Goal: Navigation & Orientation: Find specific page/section

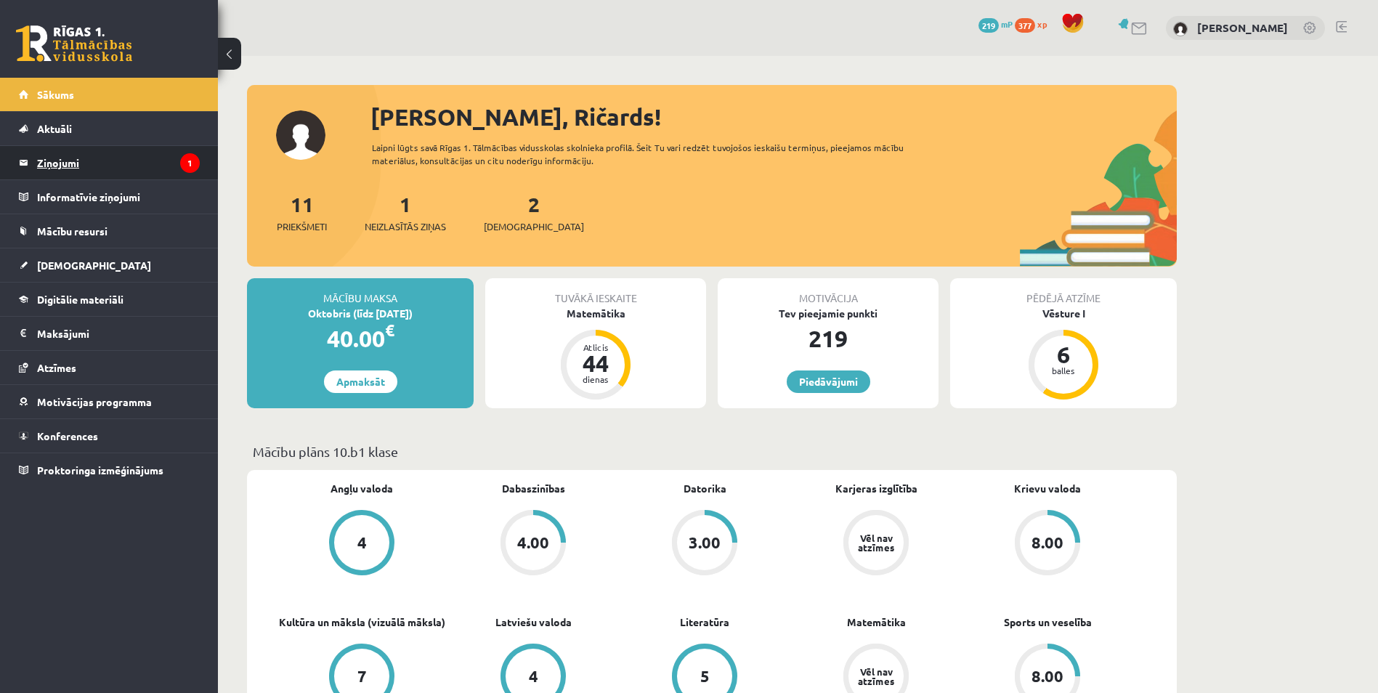
click at [105, 174] on legend "Ziņojumi 1" at bounding box center [118, 162] width 163 height 33
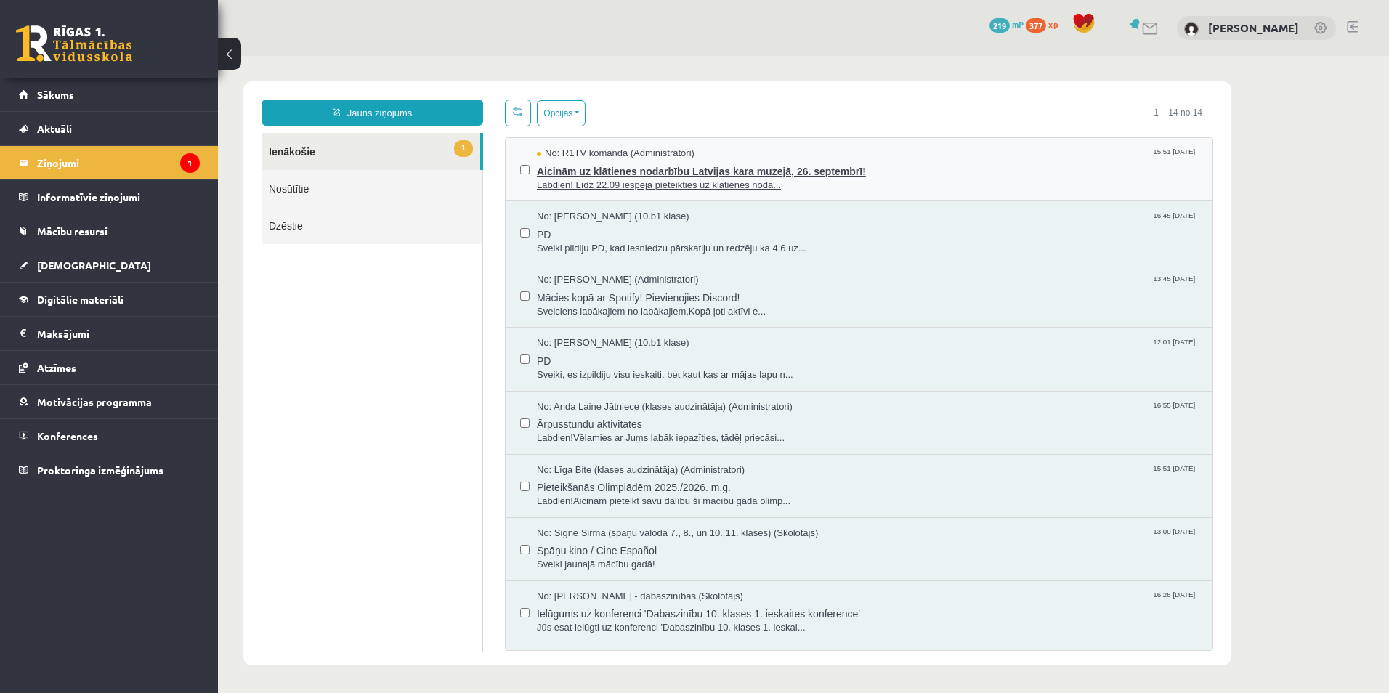
click at [586, 165] on span "Aicinām uz klātienes nodarbību Latvijas kara muzejā, 26. septembrī!" at bounding box center [867, 170] width 661 height 18
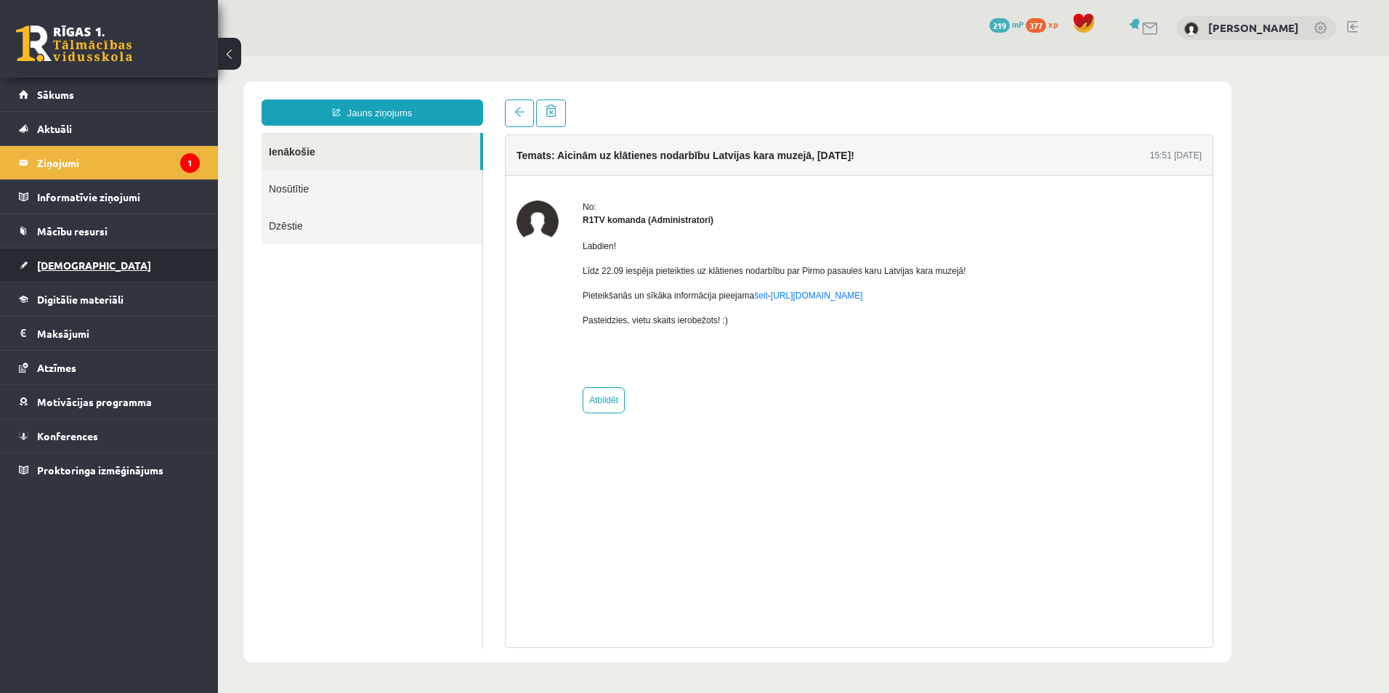
click at [73, 279] on link "[DEMOGRAPHIC_DATA]" at bounding box center [109, 264] width 181 height 33
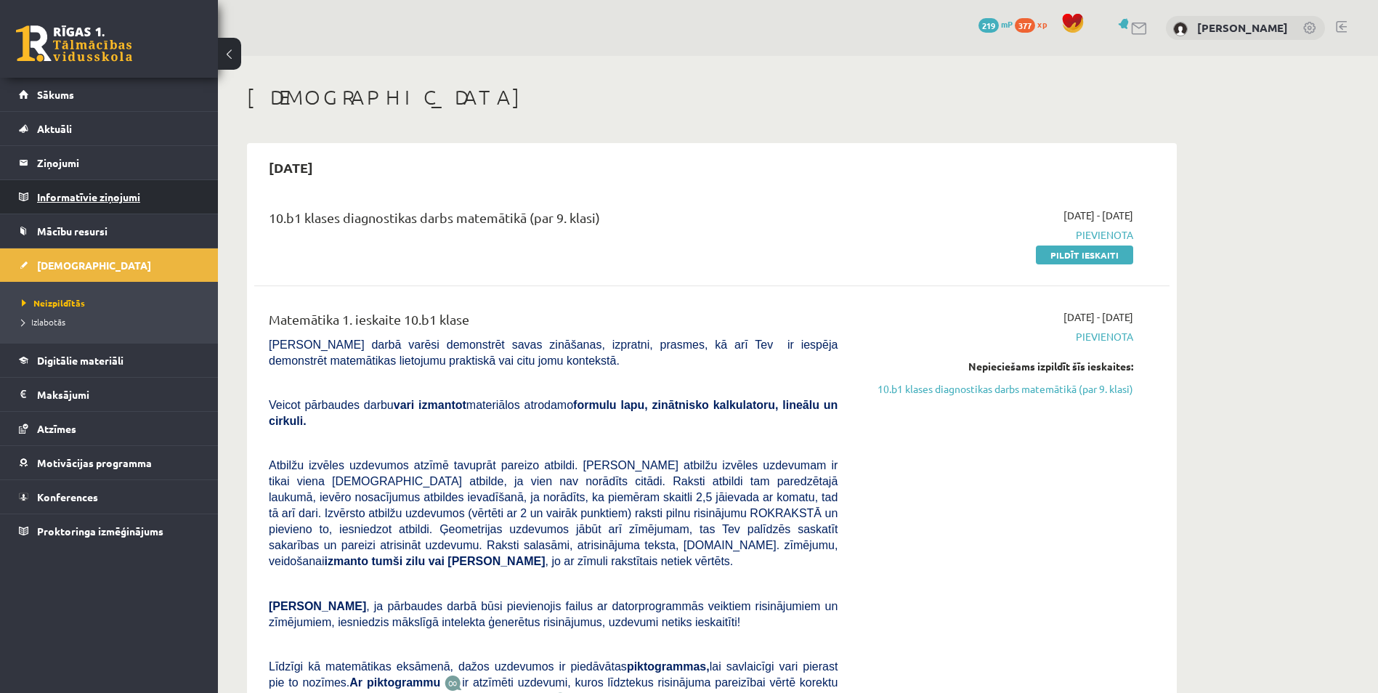
click at [75, 189] on legend "Informatīvie ziņojumi 0" at bounding box center [118, 196] width 163 height 33
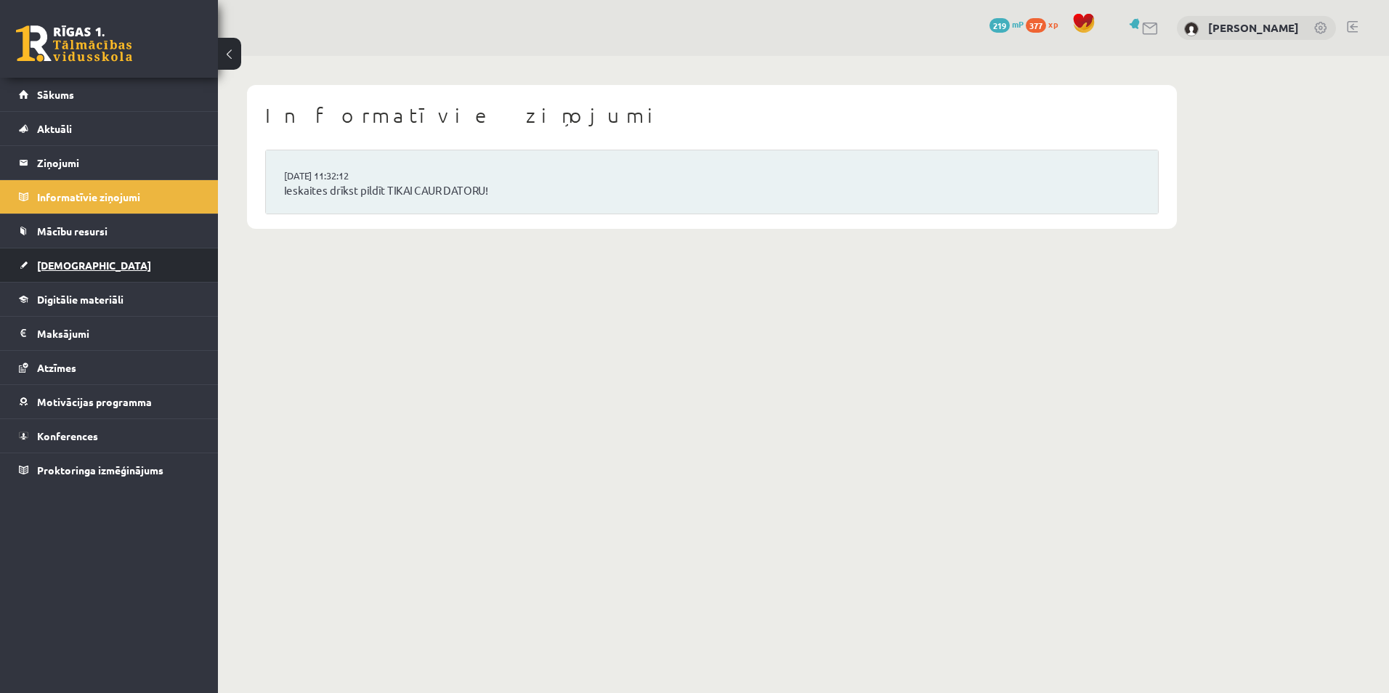
click at [81, 279] on link "[DEMOGRAPHIC_DATA]" at bounding box center [109, 264] width 181 height 33
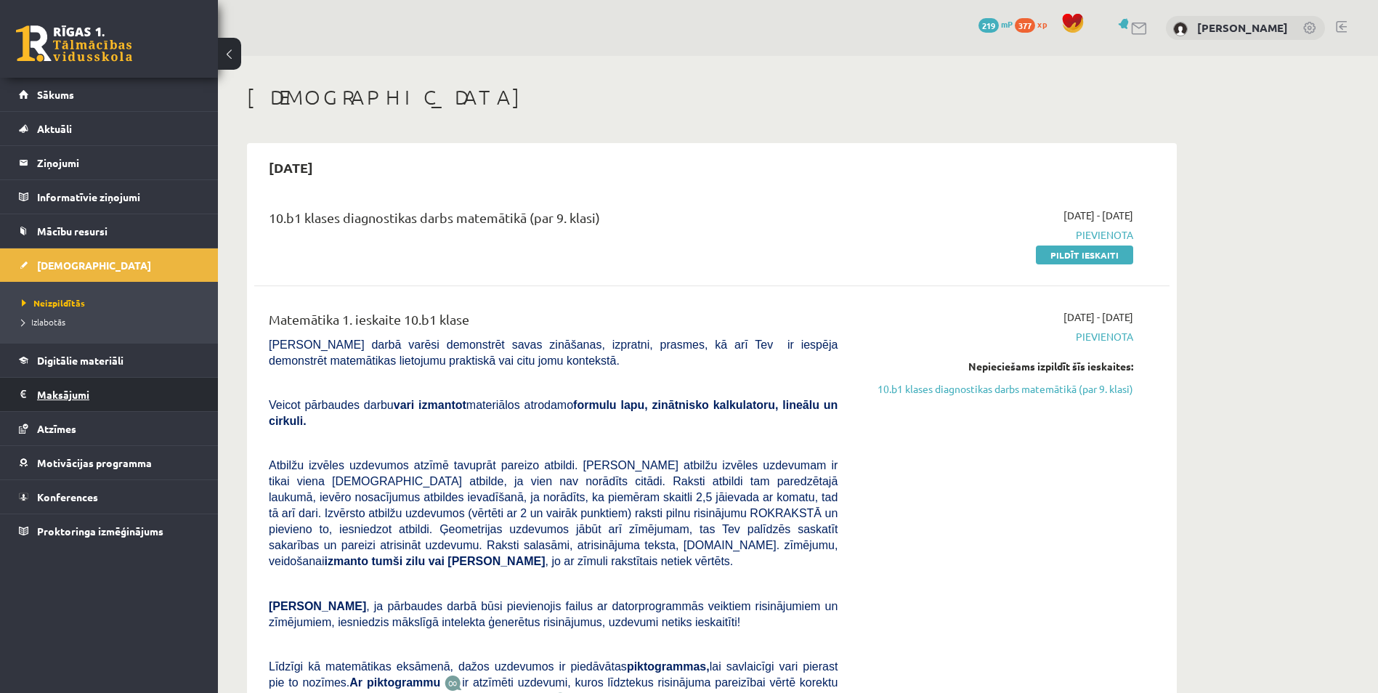
click at [78, 397] on legend "Maksājumi 0" at bounding box center [118, 394] width 163 height 33
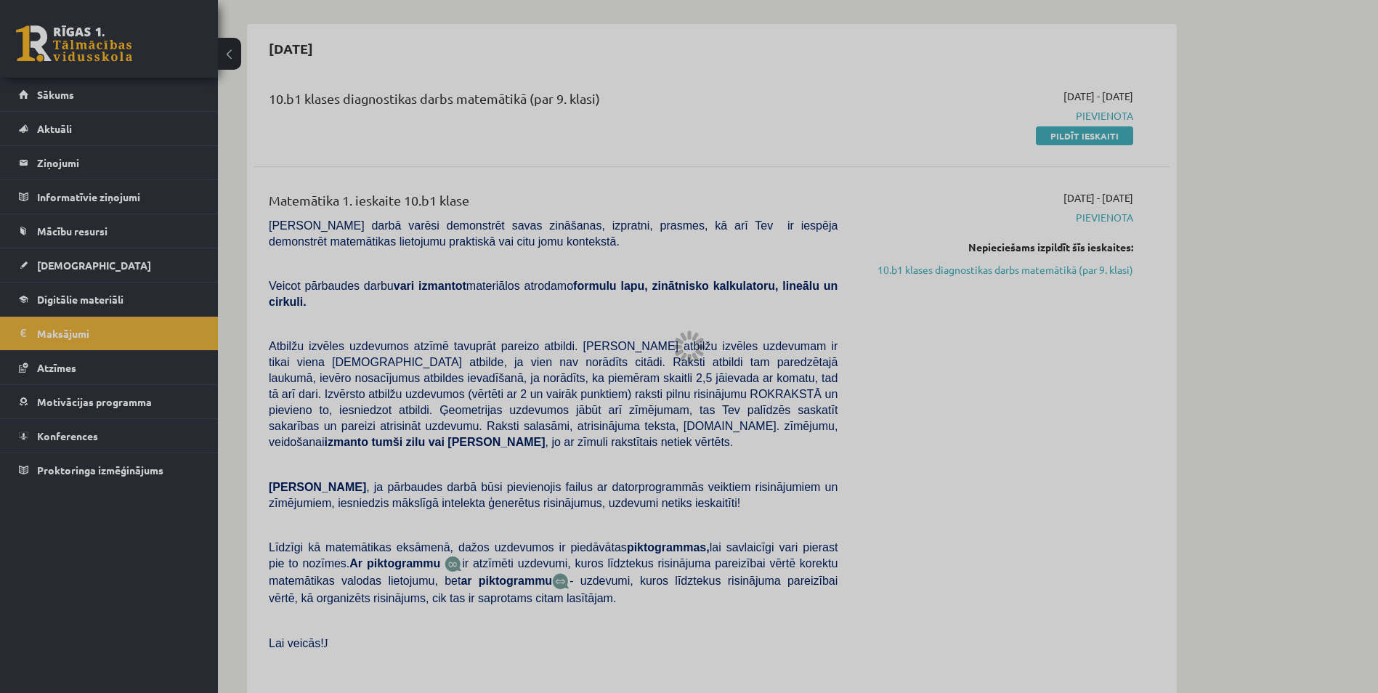
scroll to position [145, 0]
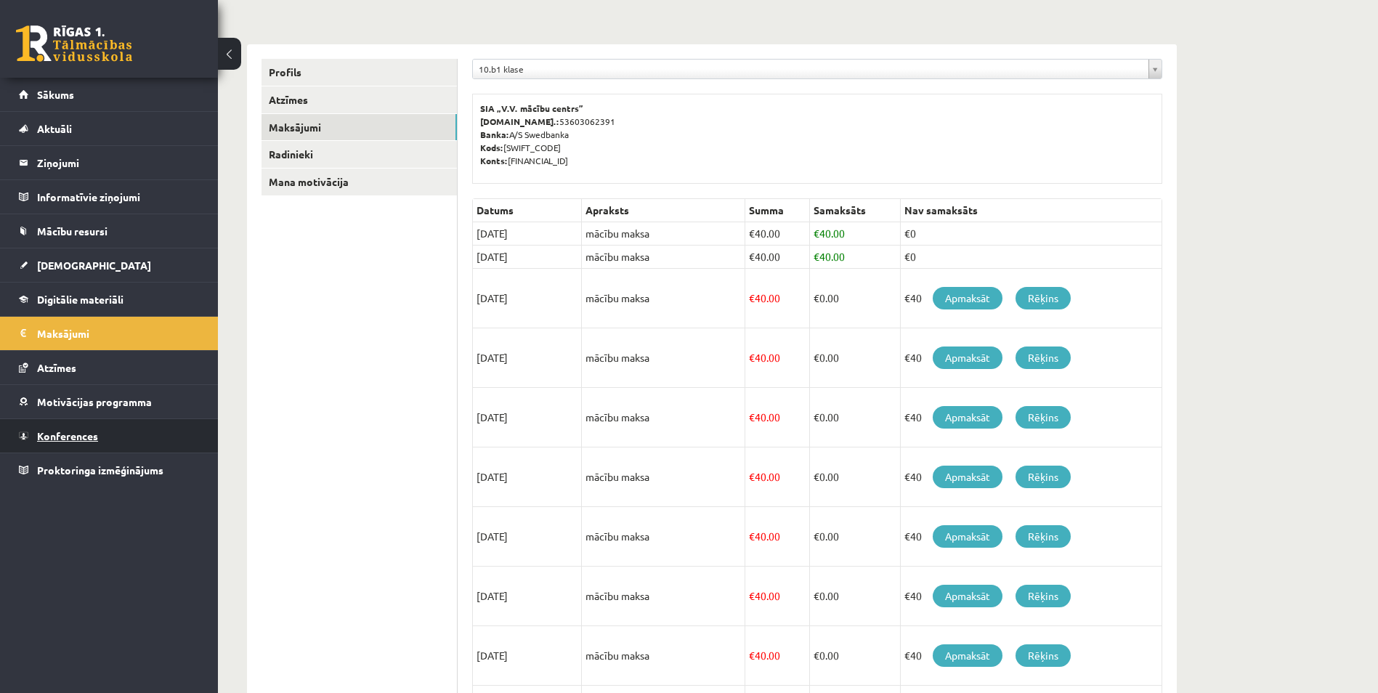
click at [89, 426] on link "Konferences" at bounding box center [109, 435] width 181 height 33
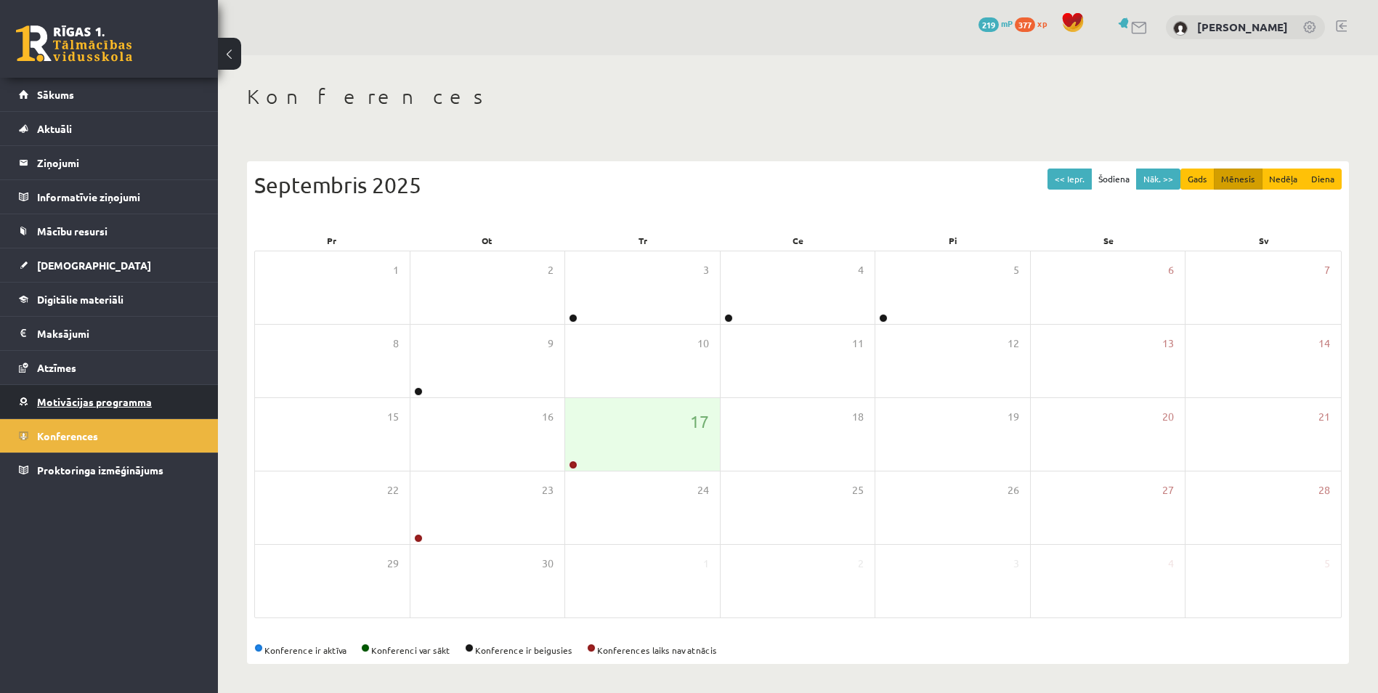
scroll to position [1, 0]
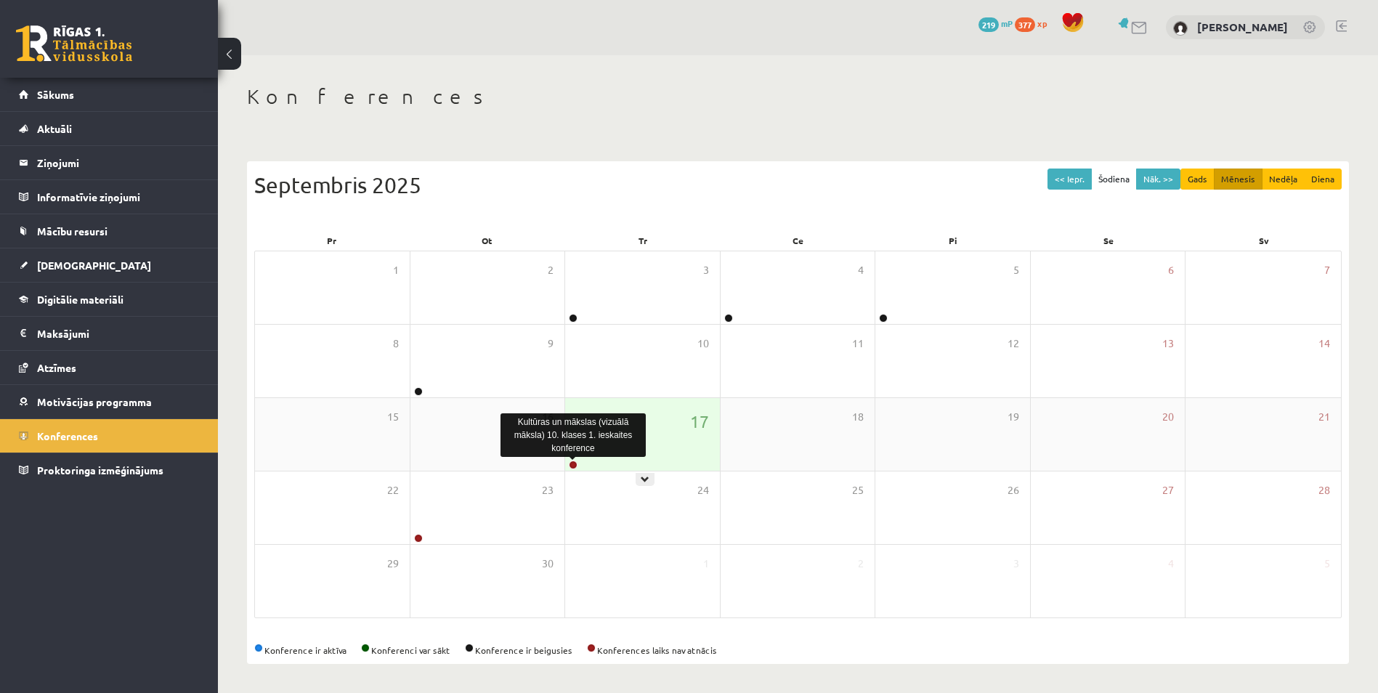
click at [575, 462] on link at bounding box center [573, 465] width 9 height 9
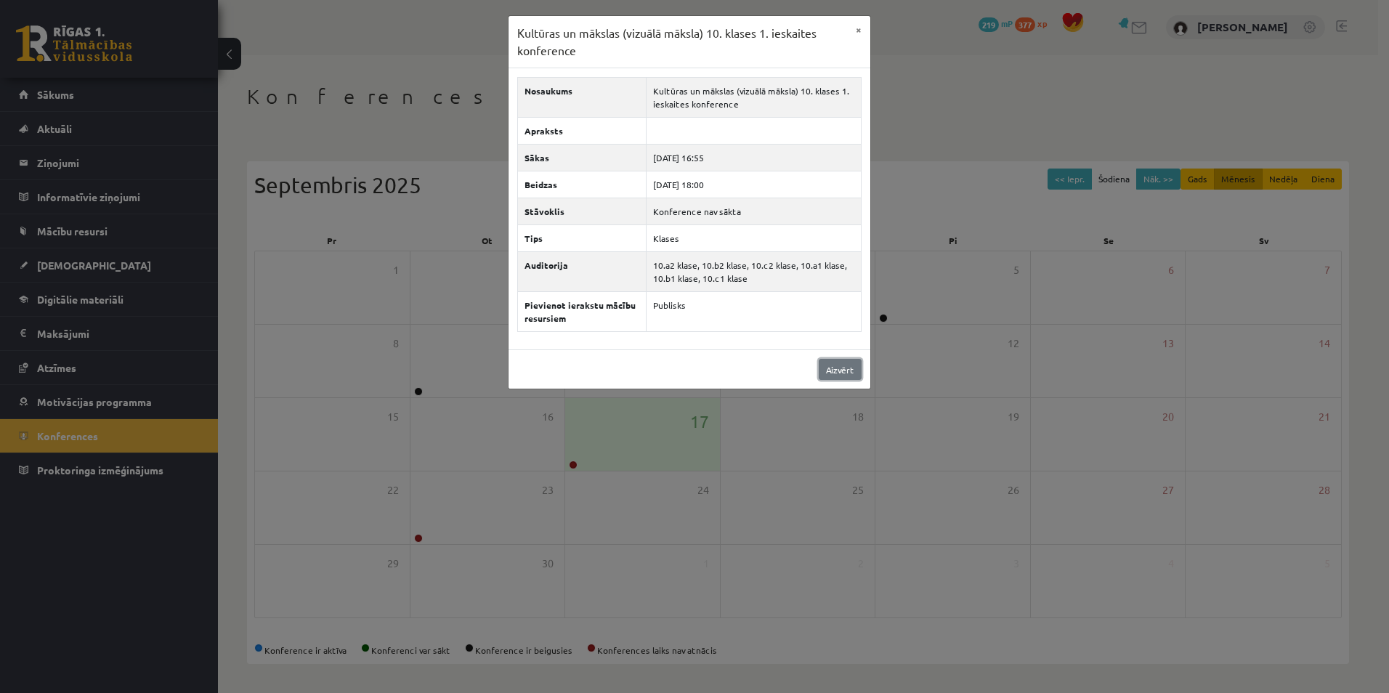
click at [824, 365] on link "Aizvērt" at bounding box center [840, 369] width 43 height 21
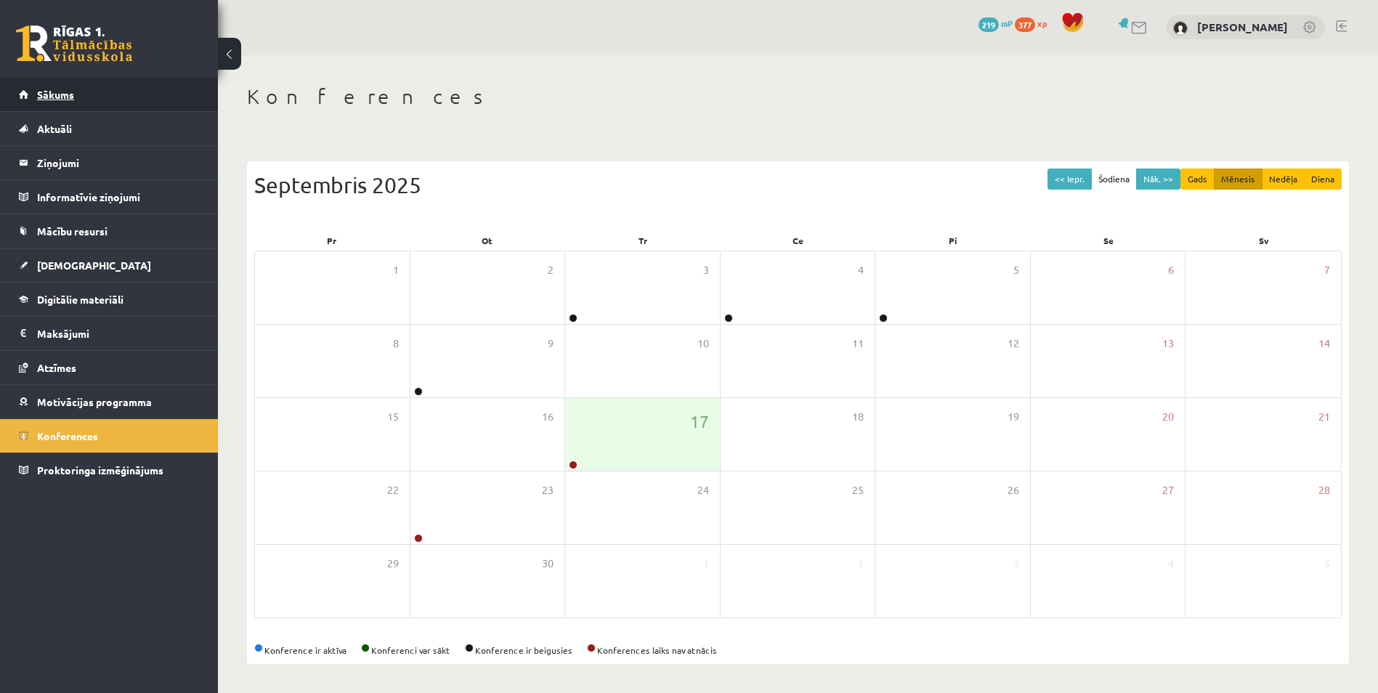
click at [68, 92] on span "Sākums" at bounding box center [55, 94] width 37 height 13
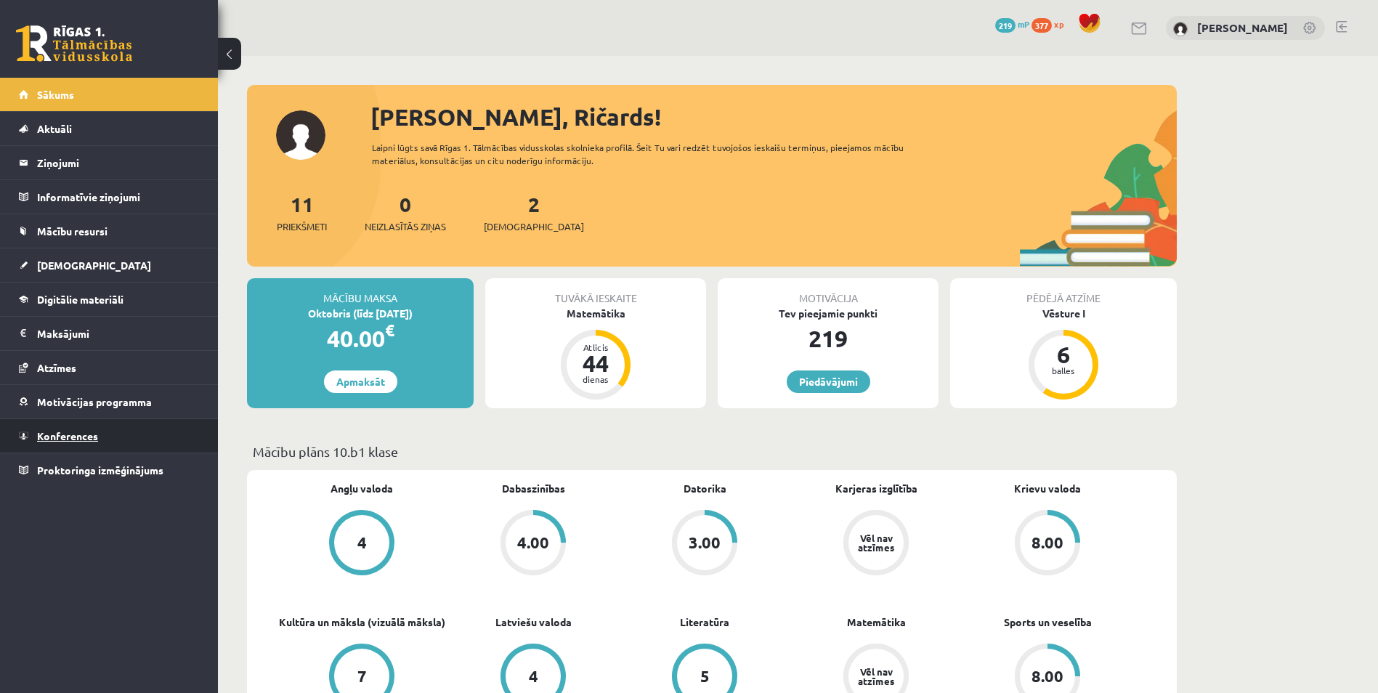
click at [58, 421] on link "Konferences" at bounding box center [109, 435] width 181 height 33
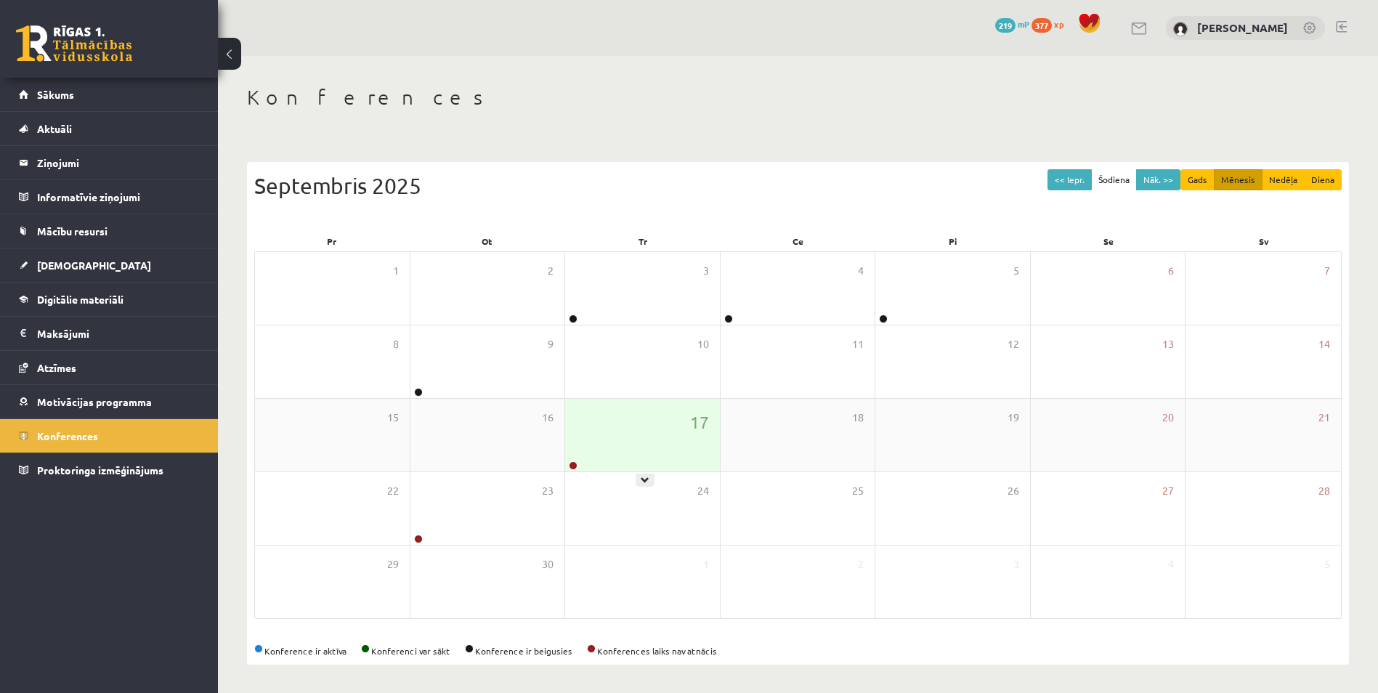
click at [569, 465] on link at bounding box center [573, 465] width 9 height 9
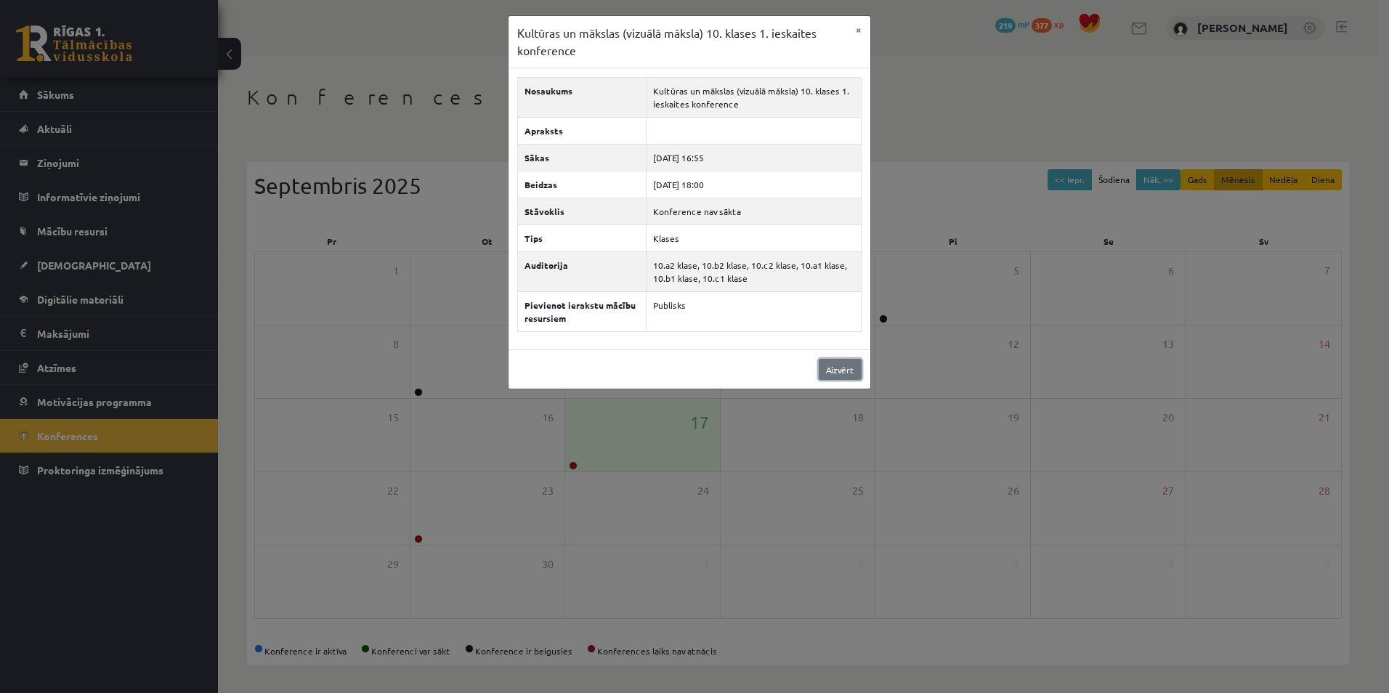
click at [838, 364] on link "Aizvērt" at bounding box center [840, 369] width 43 height 21
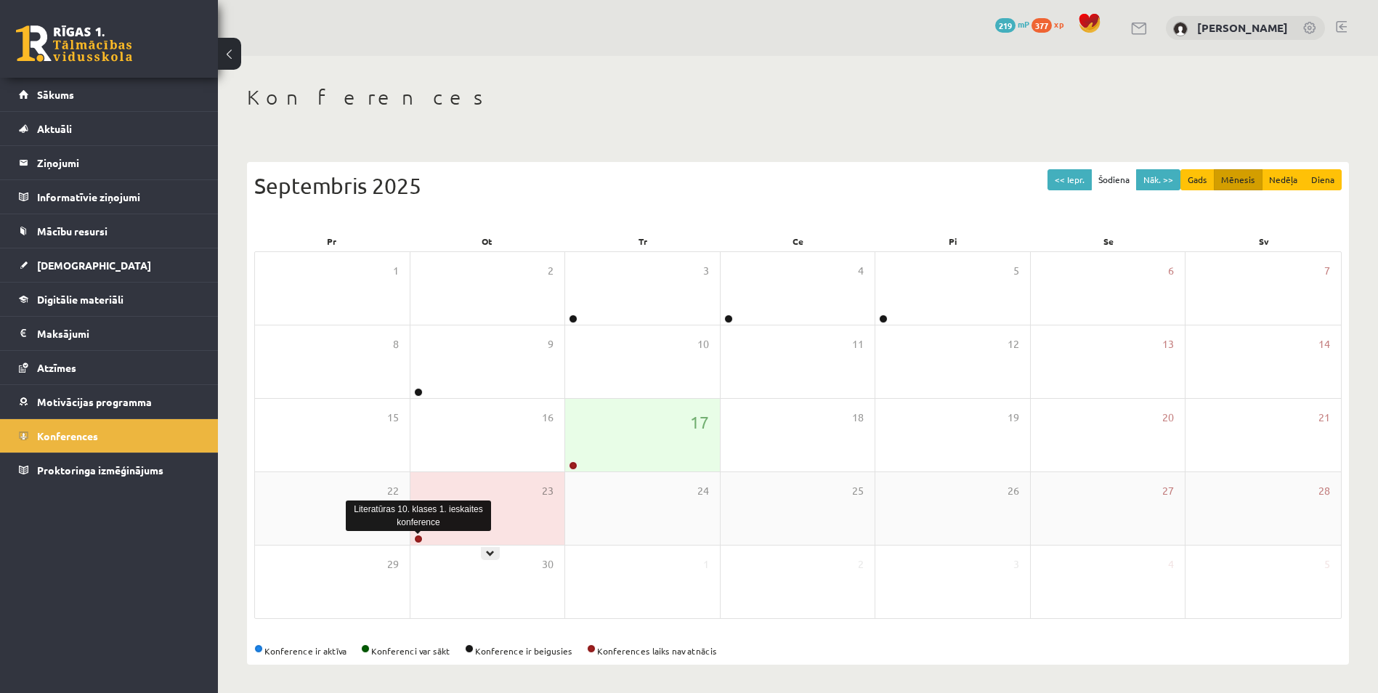
click at [416, 538] on link at bounding box center [418, 539] width 9 height 9
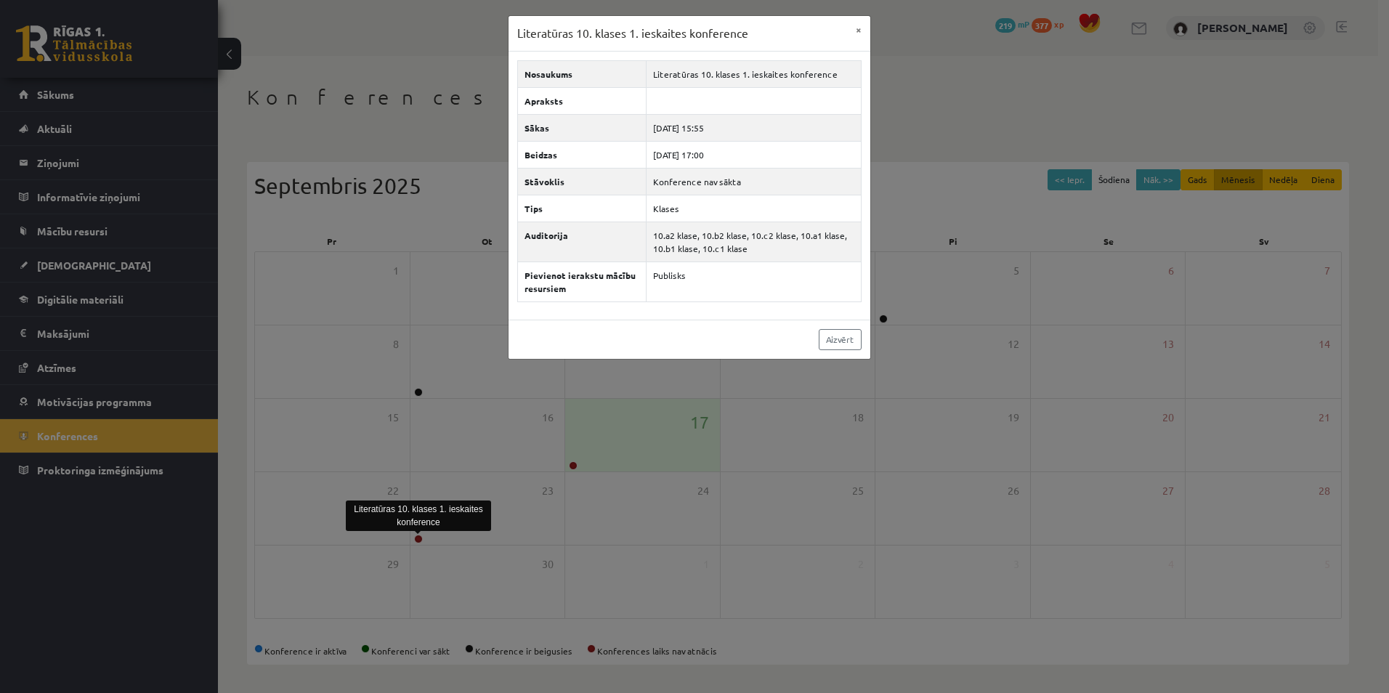
click at [844, 352] on div "Aizvērt" at bounding box center [690, 339] width 362 height 39
click at [846, 348] on link "Aizvērt" at bounding box center [840, 339] width 43 height 21
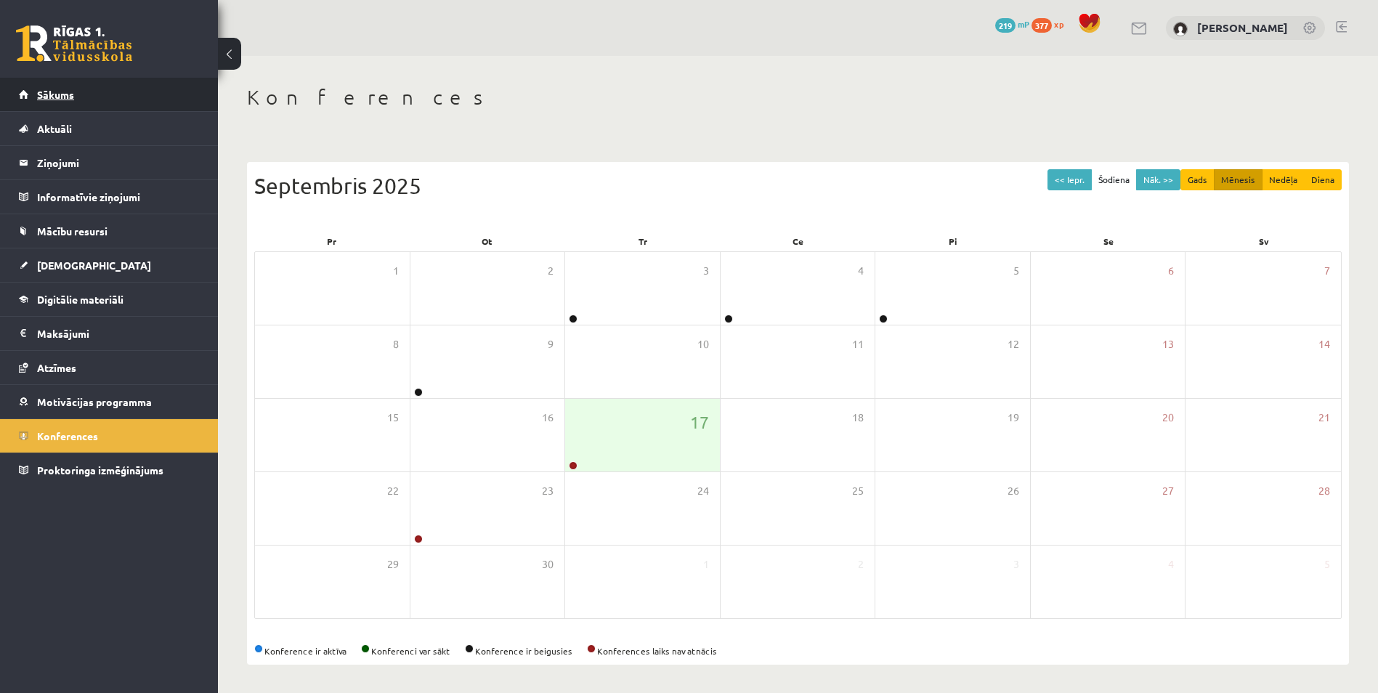
click at [81, 110] on link "Sākums" at bounding box center [109, 94] width 181 height 33
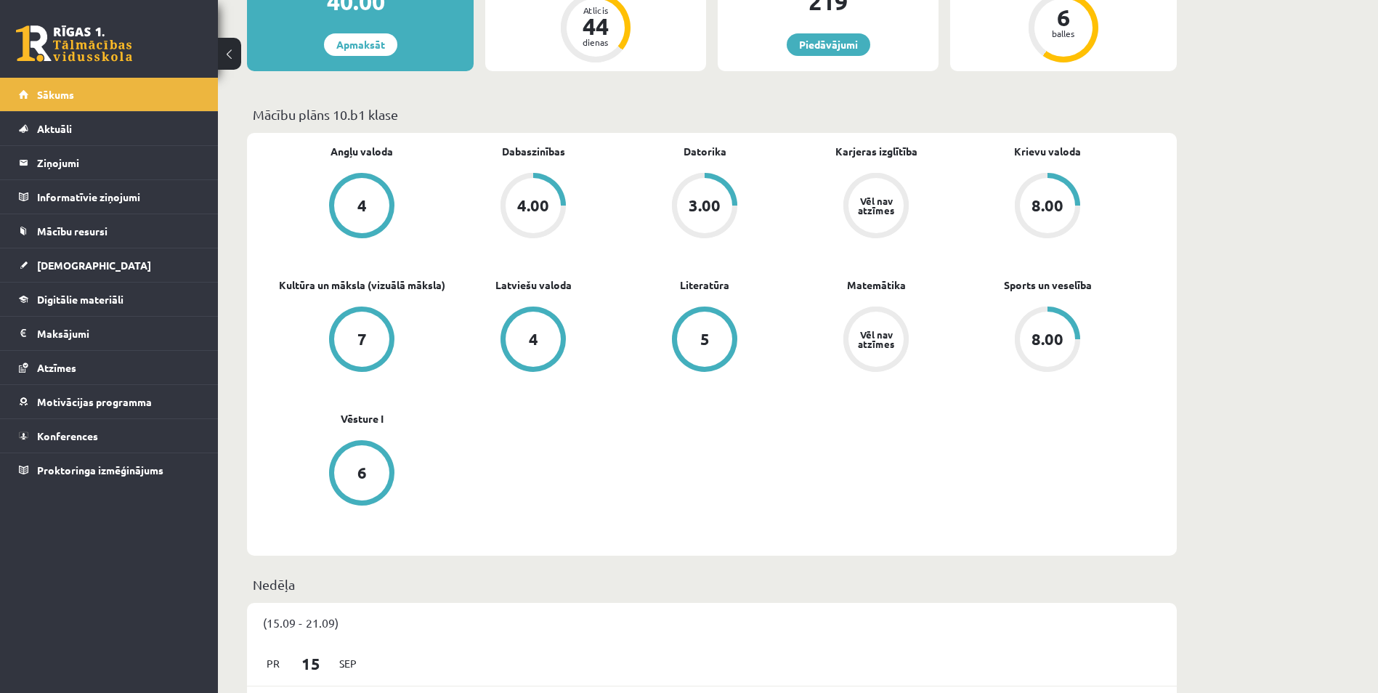
scroll to position [284, 0]
